Goal: Task Accomplishment & Management: Manage account settings

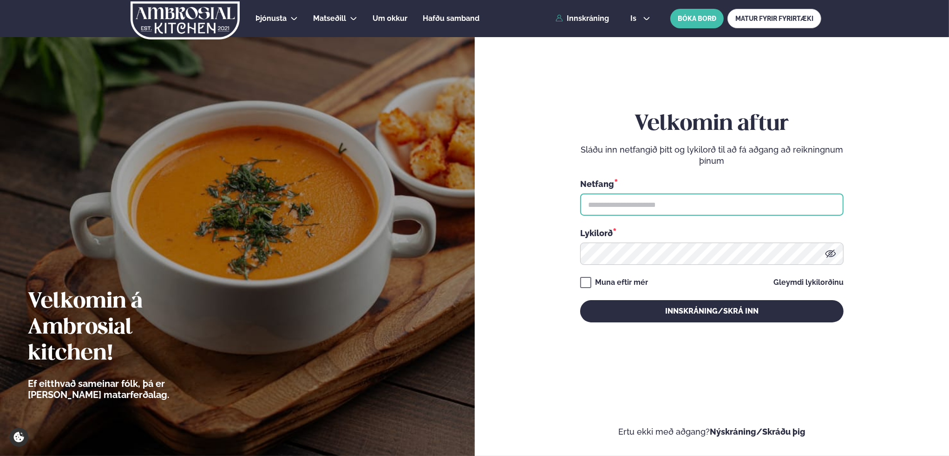
click at [636, 209] on input "text" at bounding box center [711, 205] width 263 height 22
type input "**********"
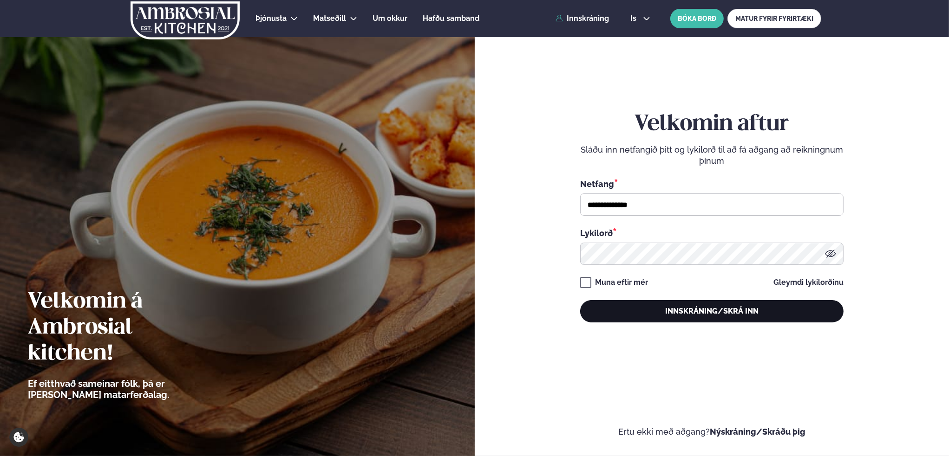
click at [746, 311] on button "Innskráning/Skrá inn" at bounding box center [711, 311] width 263 height 22
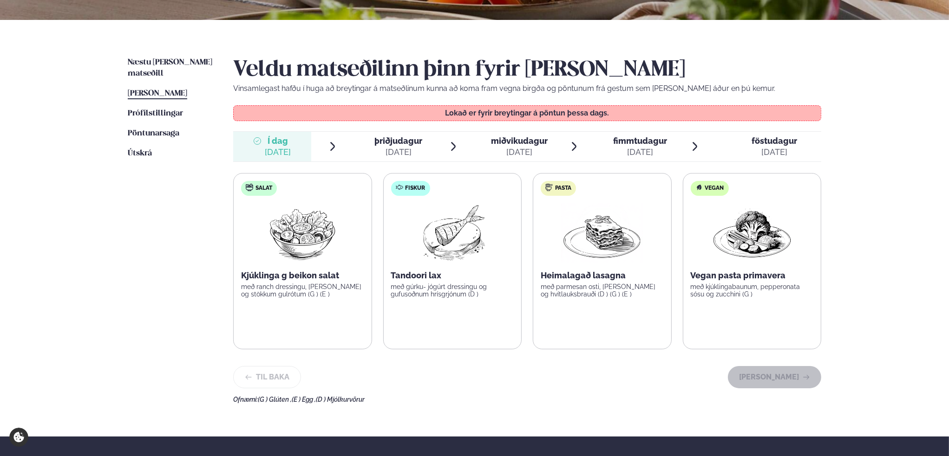
scroll to position [186, 0]
click at [409, 143] on span "þriðjudagur" at bounding box center [398, 141] width 48 height 10
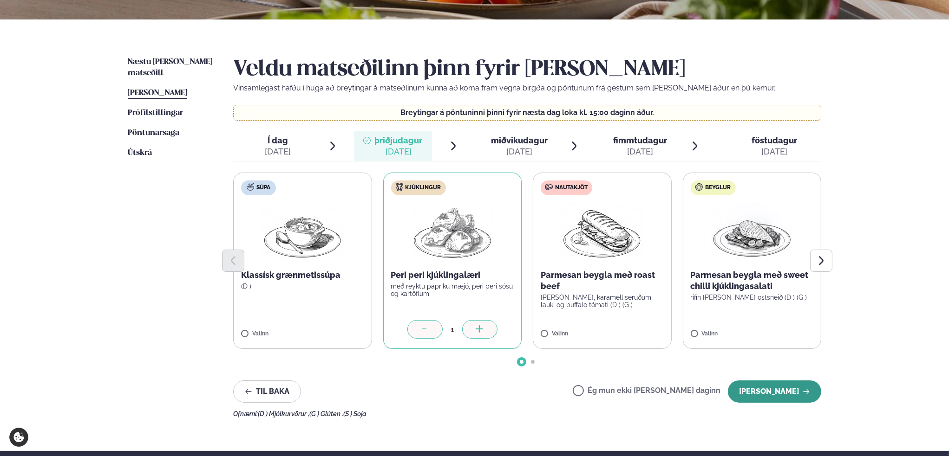
click at [769, 389] on button "[PERSON_NAME]" at bounding box center [774, 392] width 93 height 22
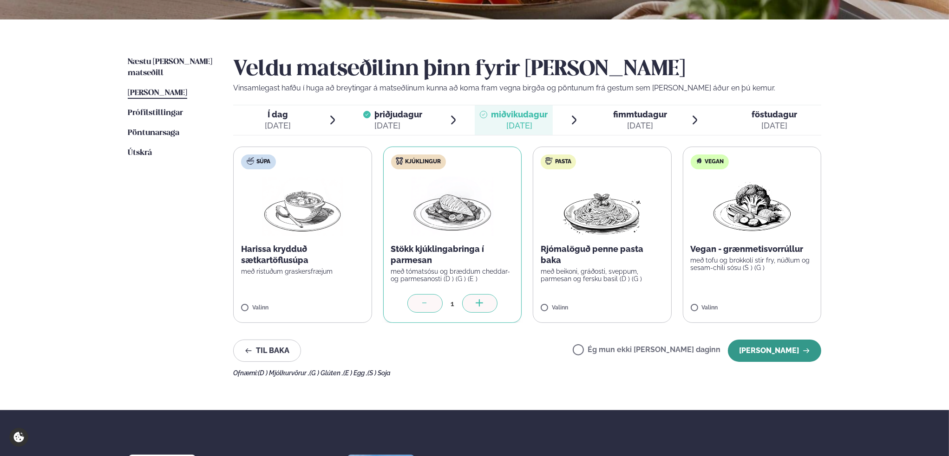
click at [771, 347] on button "[PERSON_NAME]" at bounding box center [774, 351] width 93 height 22
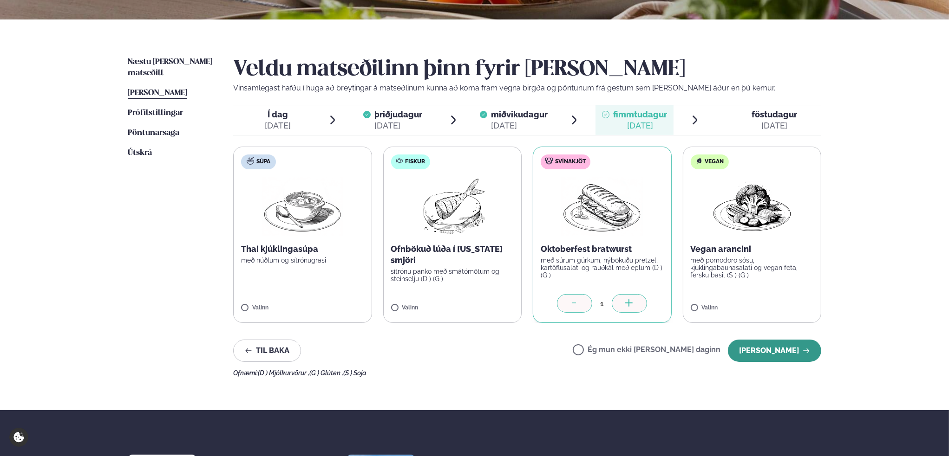
click at [785, 350] on button "[PERSON_NAME]" at bounding box center [774, 351] width 93 height 22
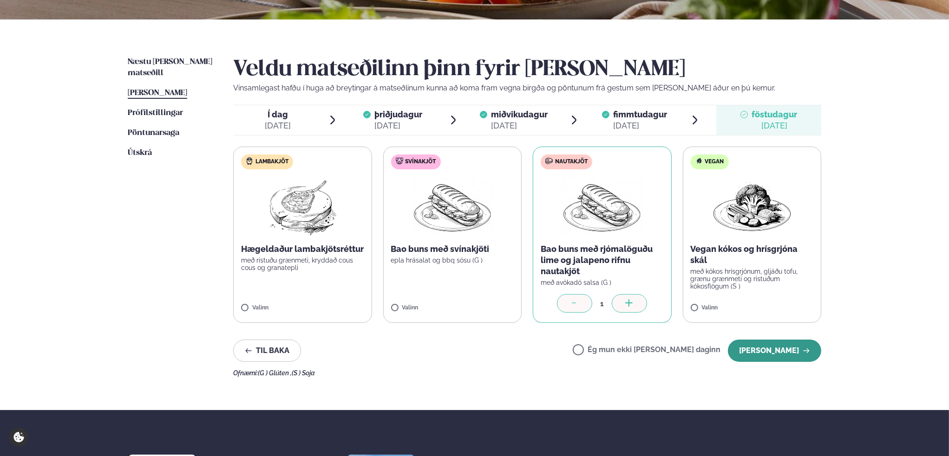
click at [793, 356] on button "[PERSON_NAME]" at bounding box center [774, 351] width 93 height 22
